Goal: Transaction & Acquisition: Subscribe to service/newsletter

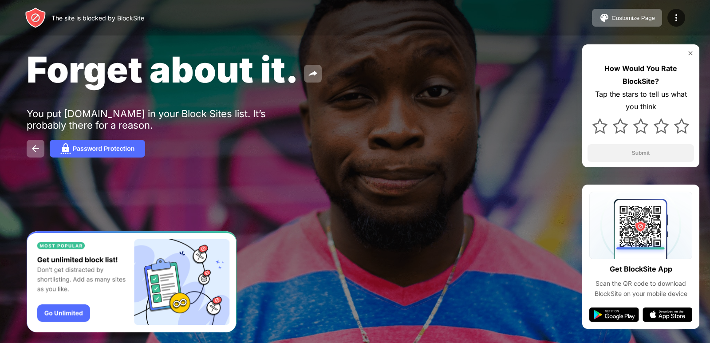
click at [690, 51] on img at bounding box center [690, 53] width 7 height 7
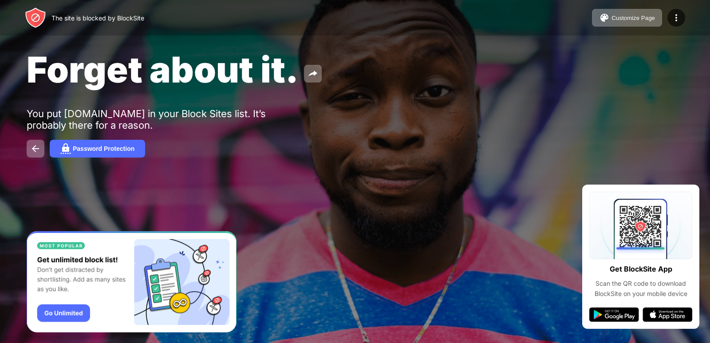
click at [629, 314] on img at bounding box center [615, 315] width 50 height 14
click at [74, 141] on button "Password Protection" at bounding box center [97, 149] width 95 height 18
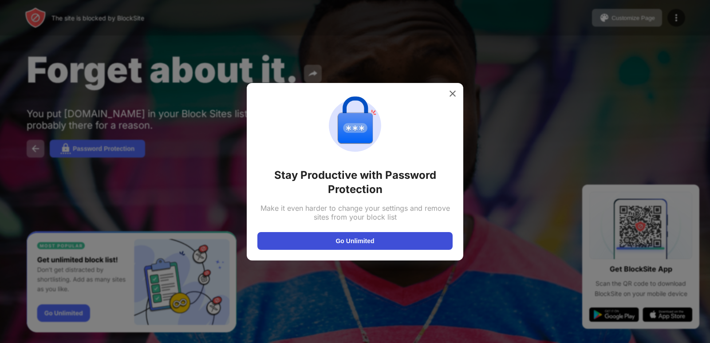
click at [357, 236] on button "Go Unlimited" at bounding box center [355, 241] width 195 height 18
